Goal: Information Seeking & Learning: Compare options

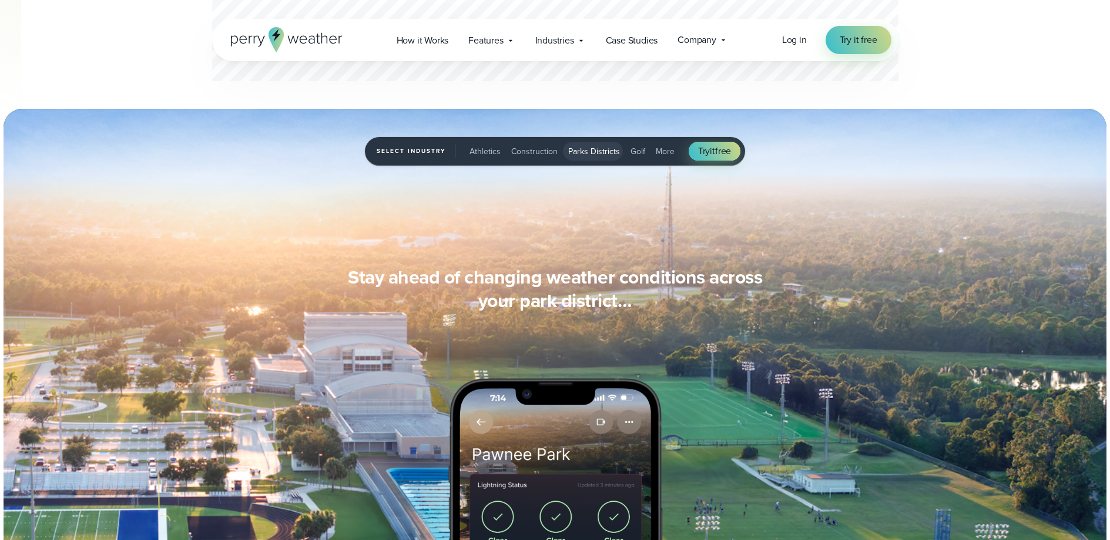
scroll to position [928, 0]
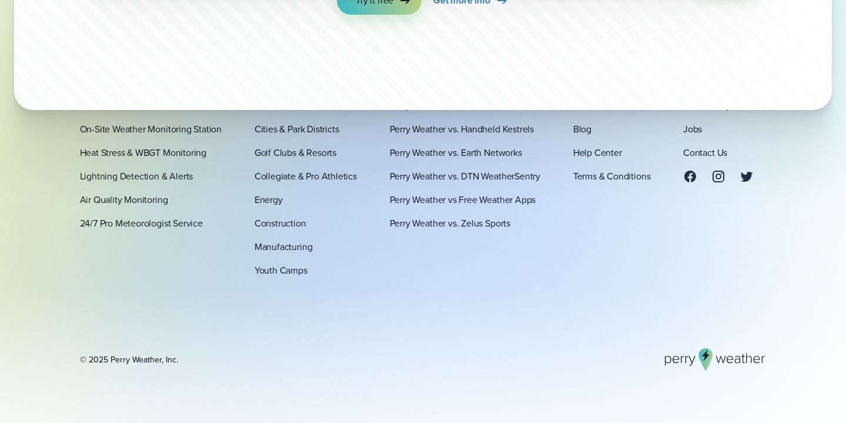
scroll to position [4061, 0]
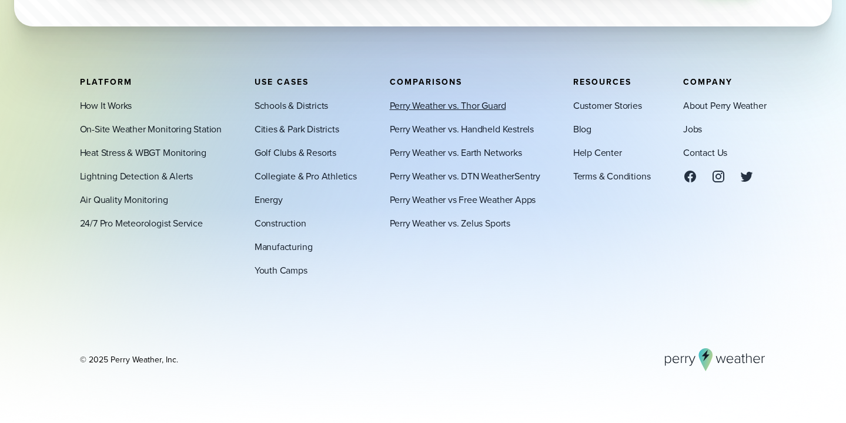
click at [448, 102] on link "Perry Weather vs. Thor Guard" at bounding box center [448, 105] width 116 height 14
